Goal: Information Seeking & Learning: Learn about a topic

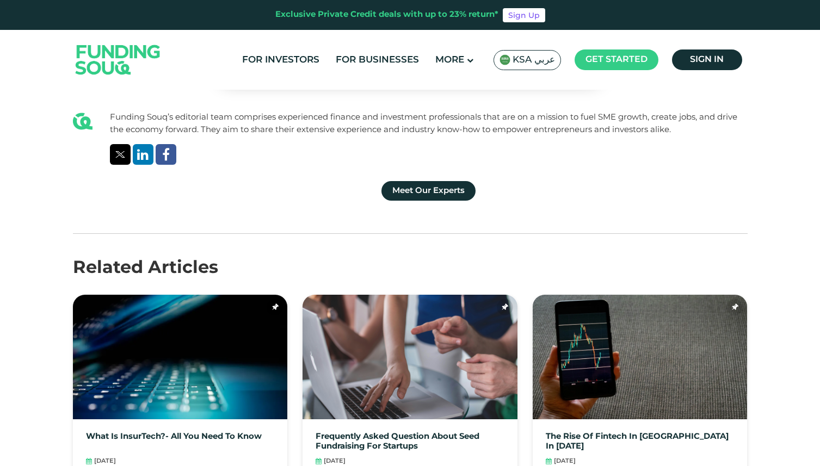
scroll to position [3024, 0]
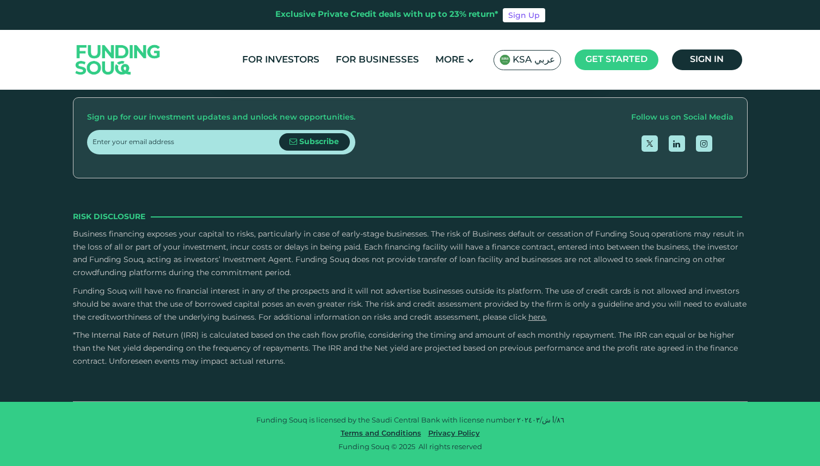
click at [721, 311] on p "Funding Souq will have no financial interest in any of the prospects and it wil…" at bounding box center [410, 305] width 675 height 39
click at [703, 141] on icon "open Instagram" at bounding box center [703, 143] width 7 height 8
